Goal: Task Accomplishment & Management: Manage account settings

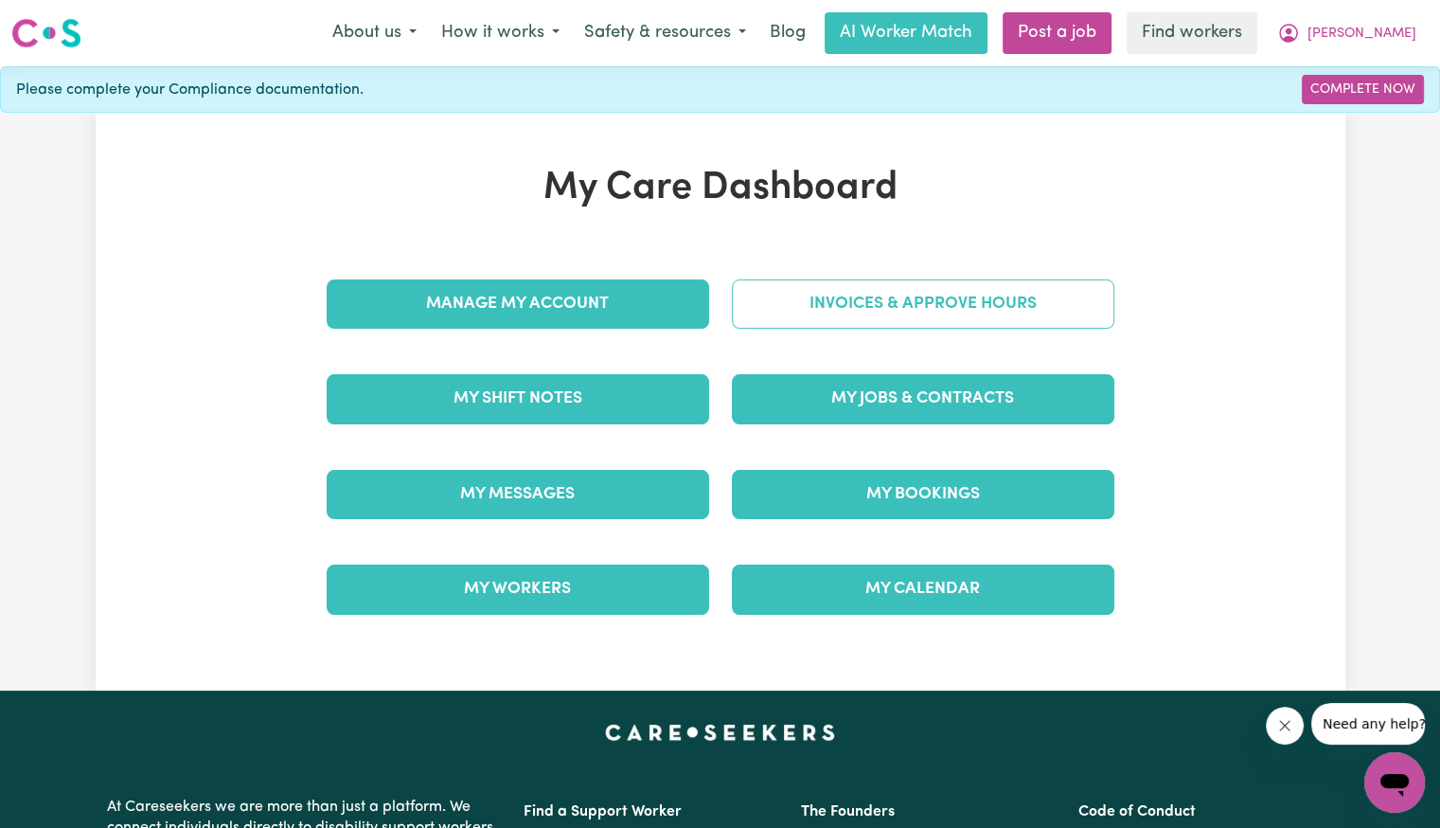
click at [978, 307] on link "Invoices & Approve Hours" at bounding box center [923, 303] width 383 height 49
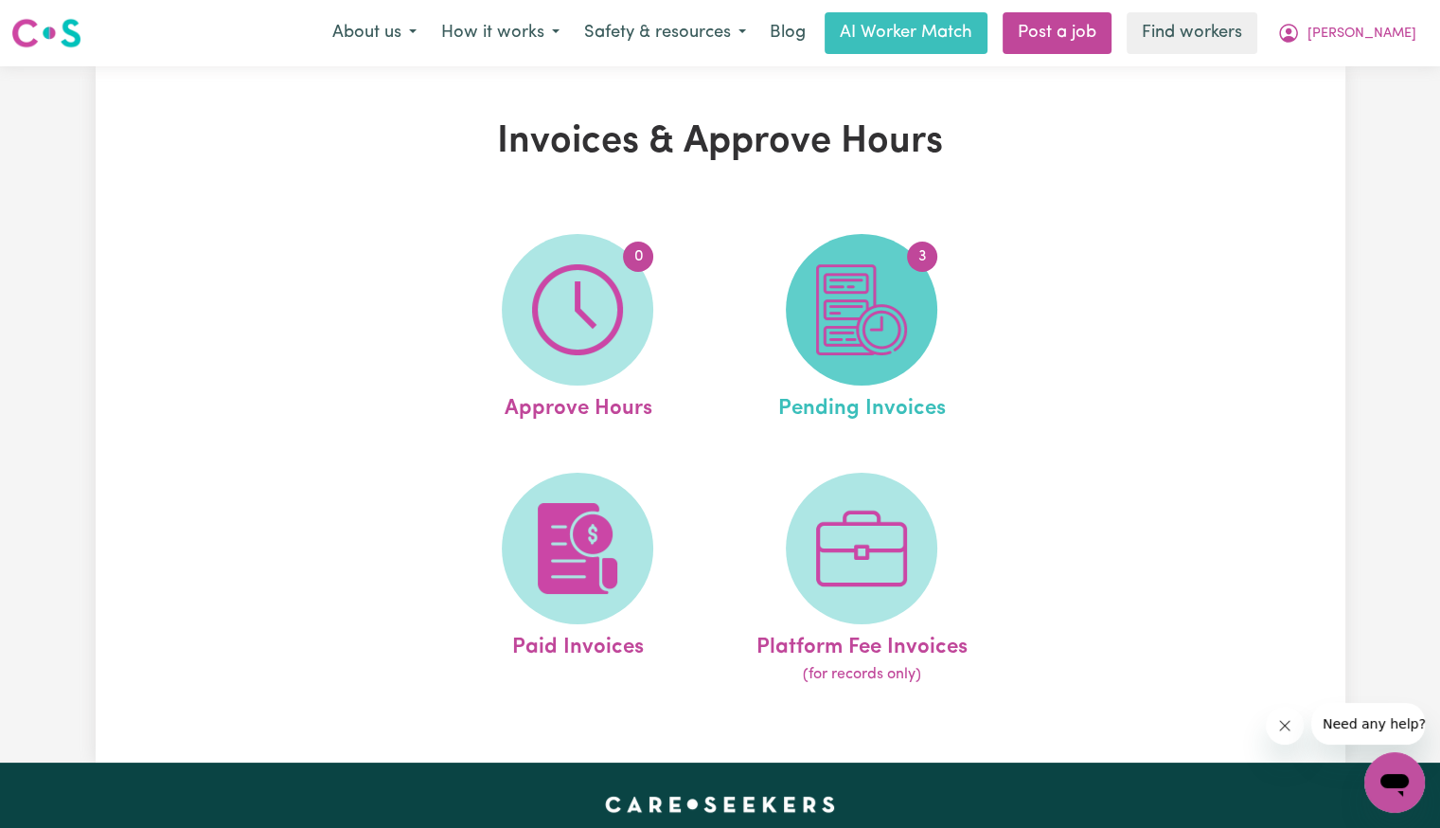
click at [921, 302] on span "3" at bounding box center [862, 310] width 152 height 152
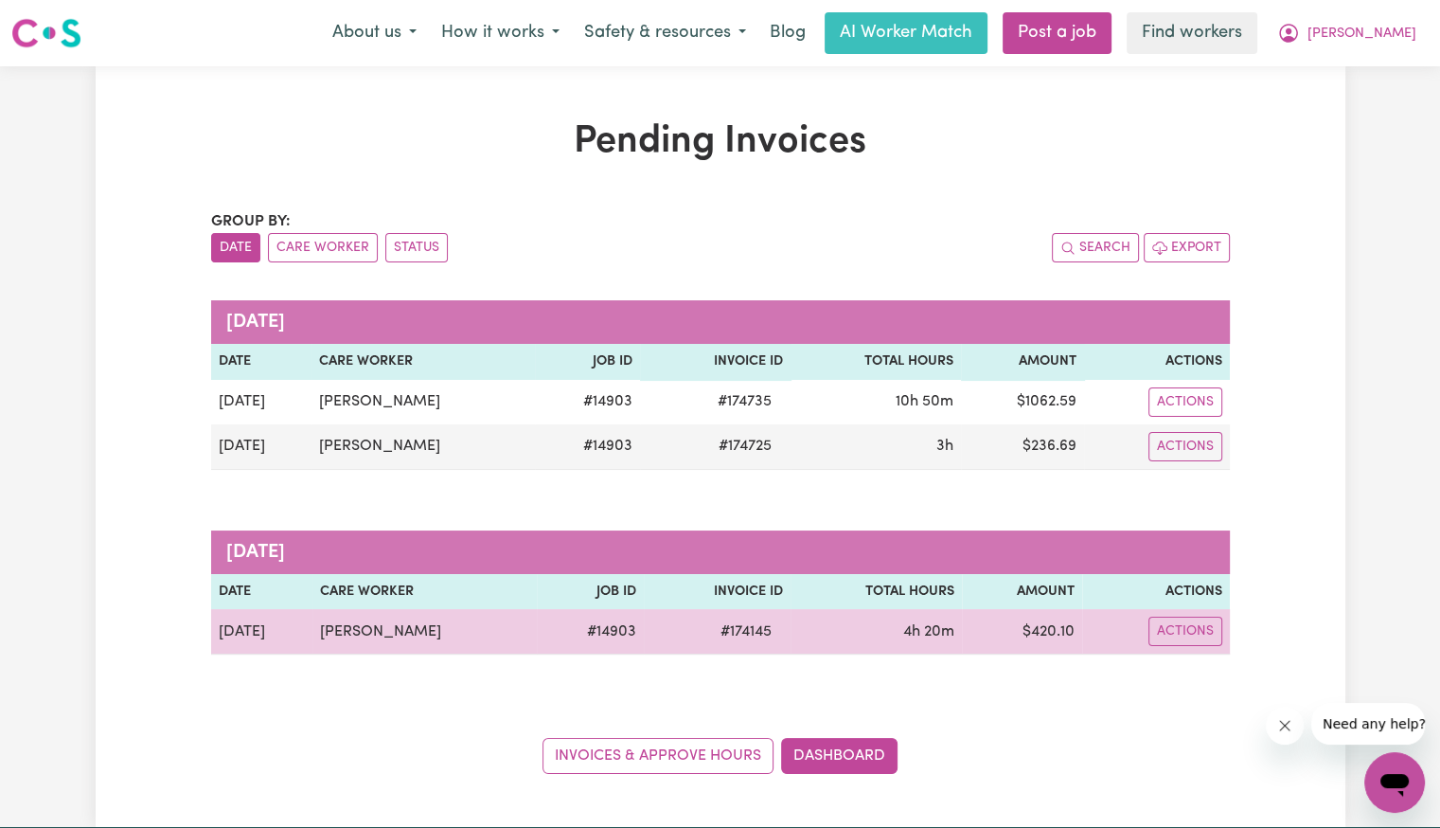
click at [760, 634] on span "# 174145" at bounding box center [746, 631] width 74 height 23
click at [740, 631] on span "# 174145" at bounding box center [746, 631] width 74 height 23
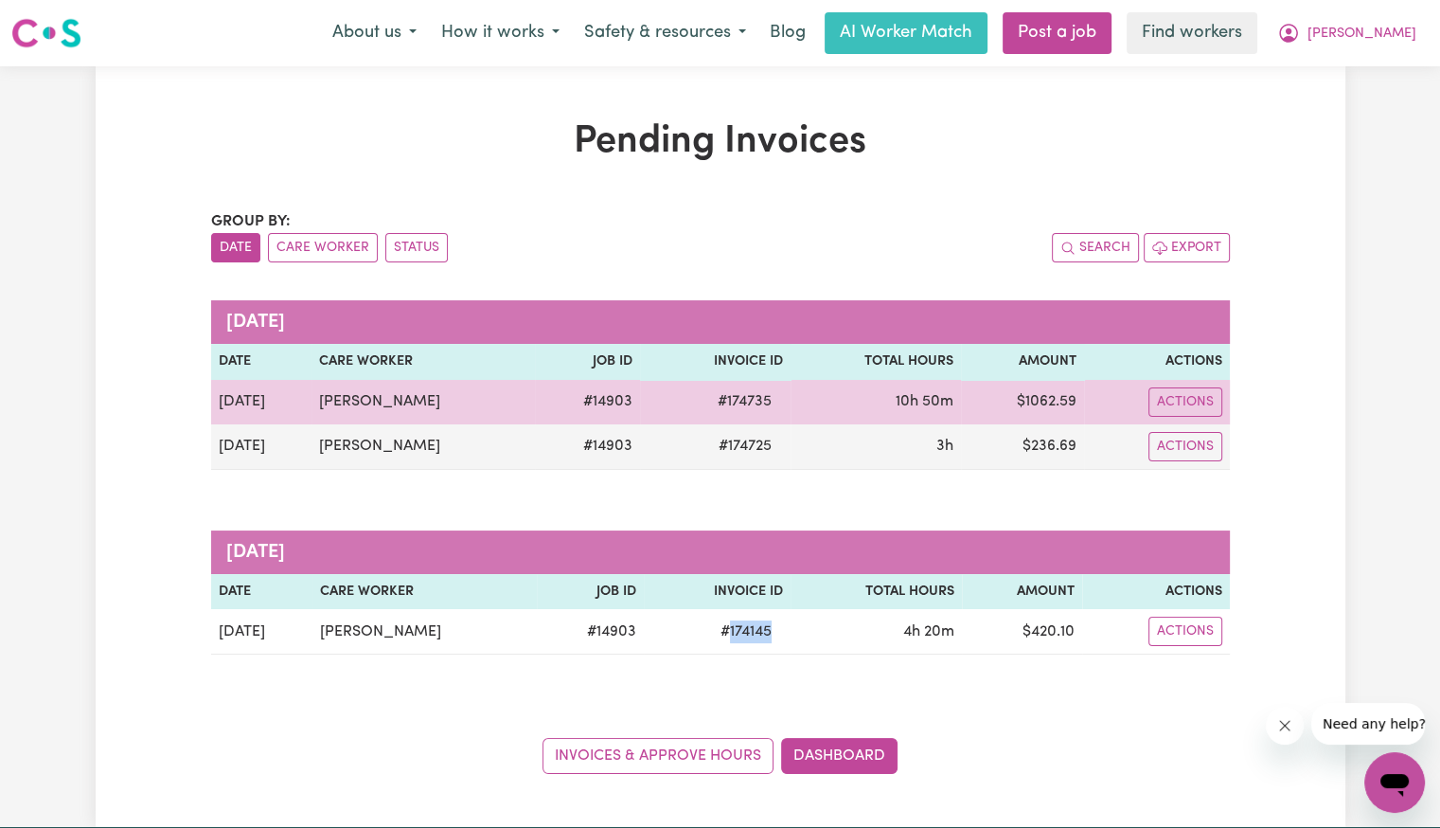
copy span "174145"
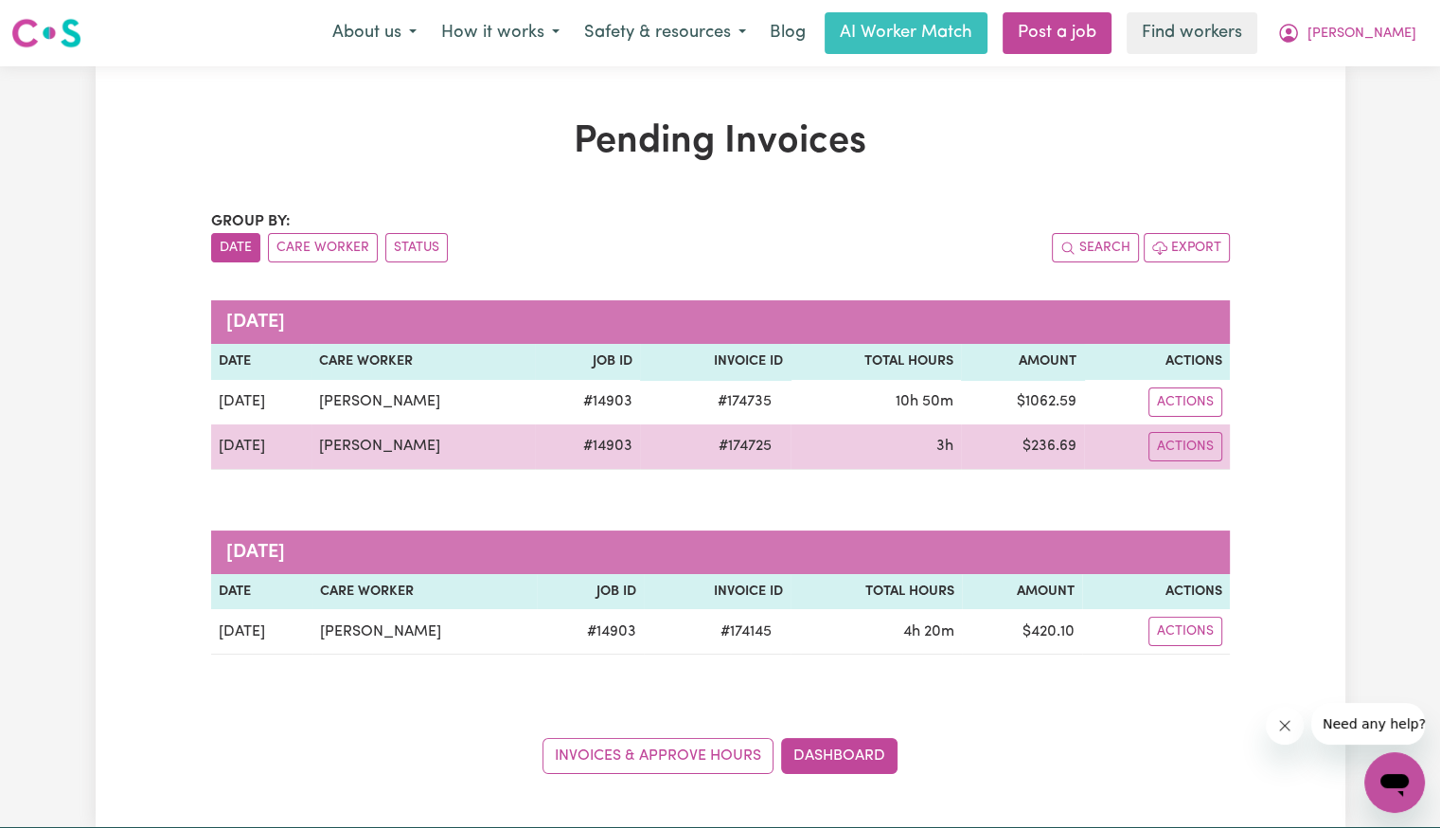
click at [731, 448] on span "# 174725" at bounding box center [745, 446] width 76 height 23
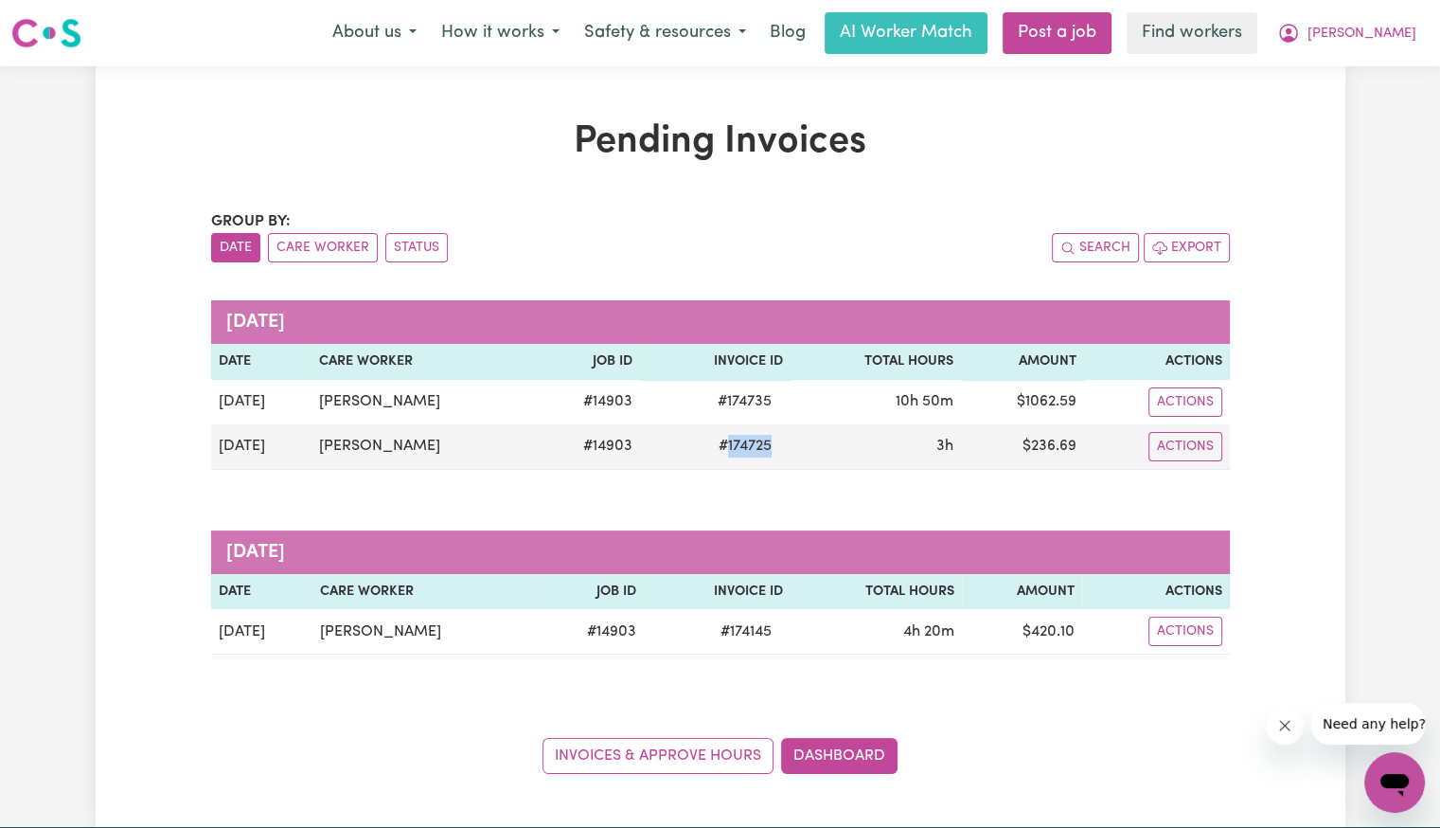
copy span "174725"
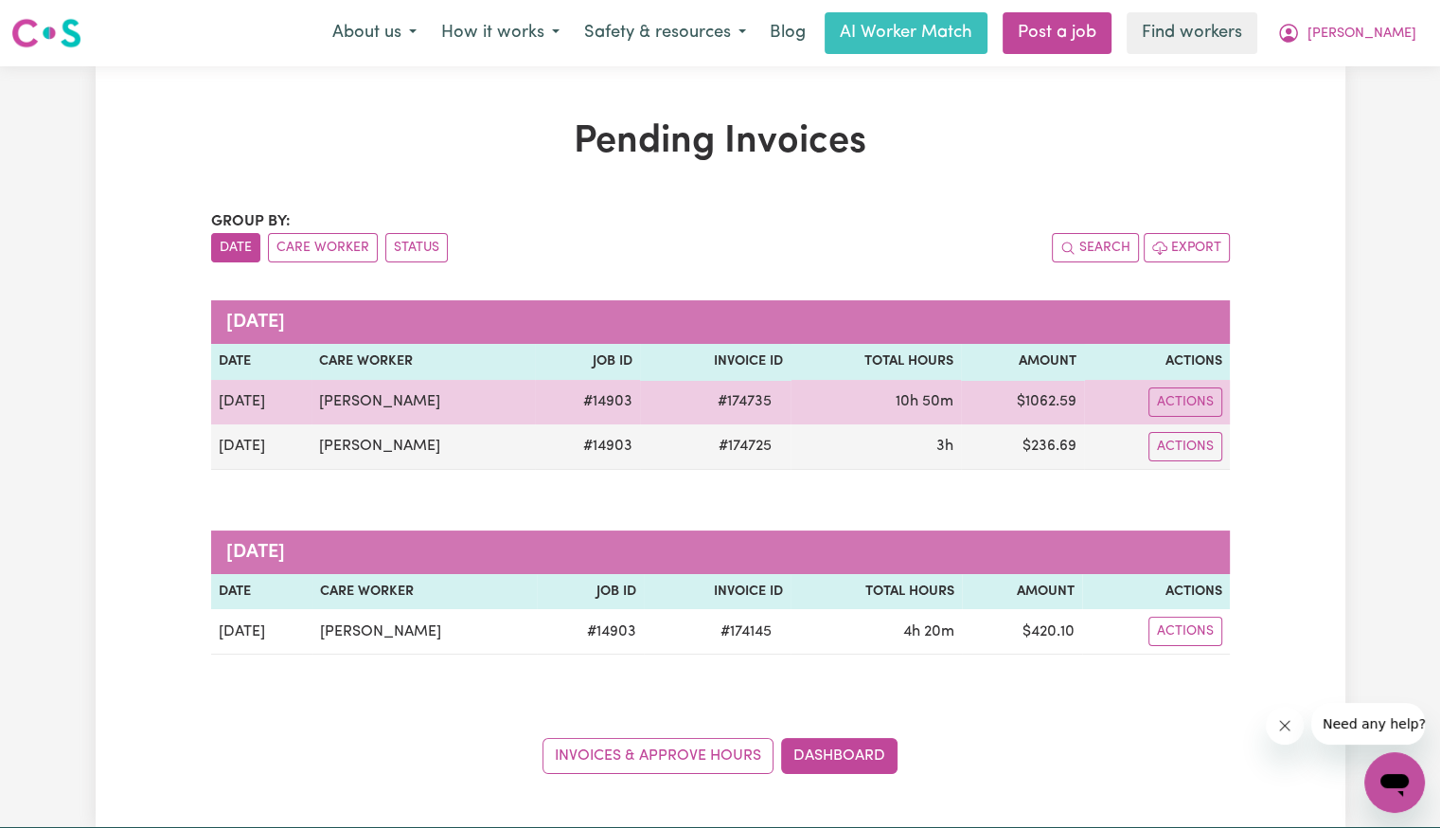
click at [715, 400] on span "# 174735" at bounding box center [745, 401] width 77 height 23
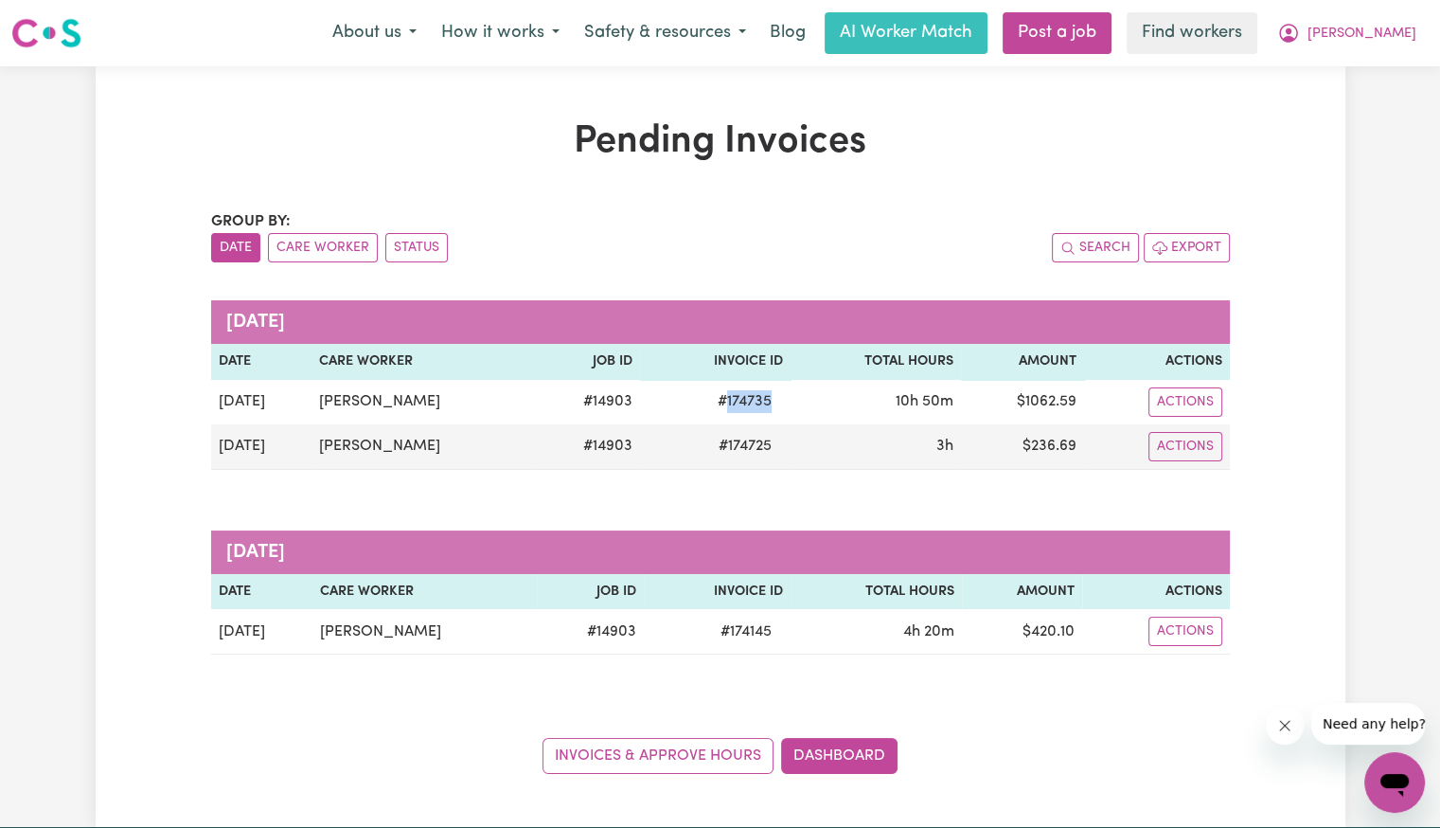
copy span "174735"
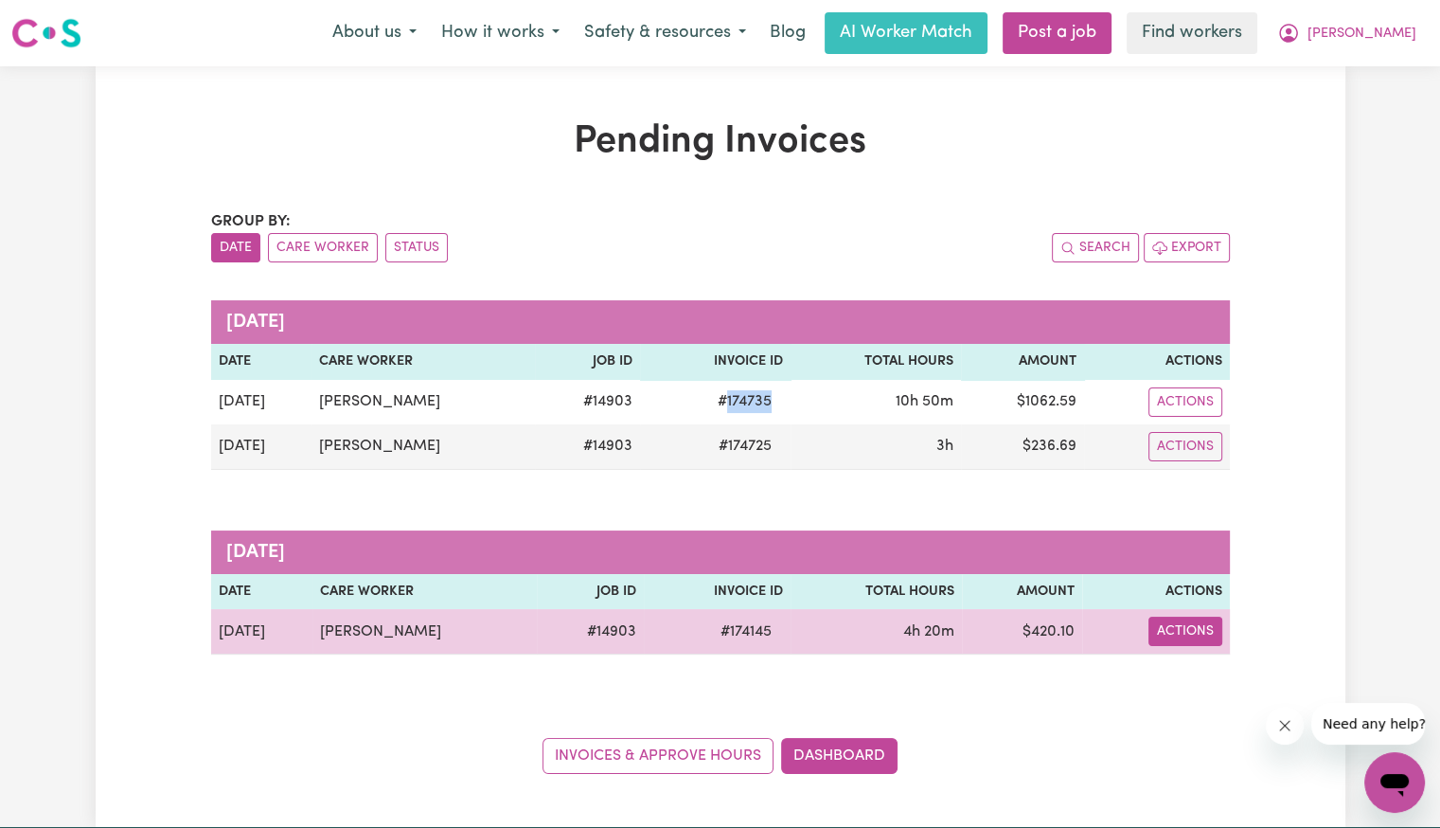
click at [1183, 636] on button "Actions" at bounding box center [1186, 631] width 74 height 29
click at [1245, 678] on link "Download Invoice" at bounding box center [1238, 675] width 173 height 38
